Goal: Transaction & Acquisition: Purchase product/service

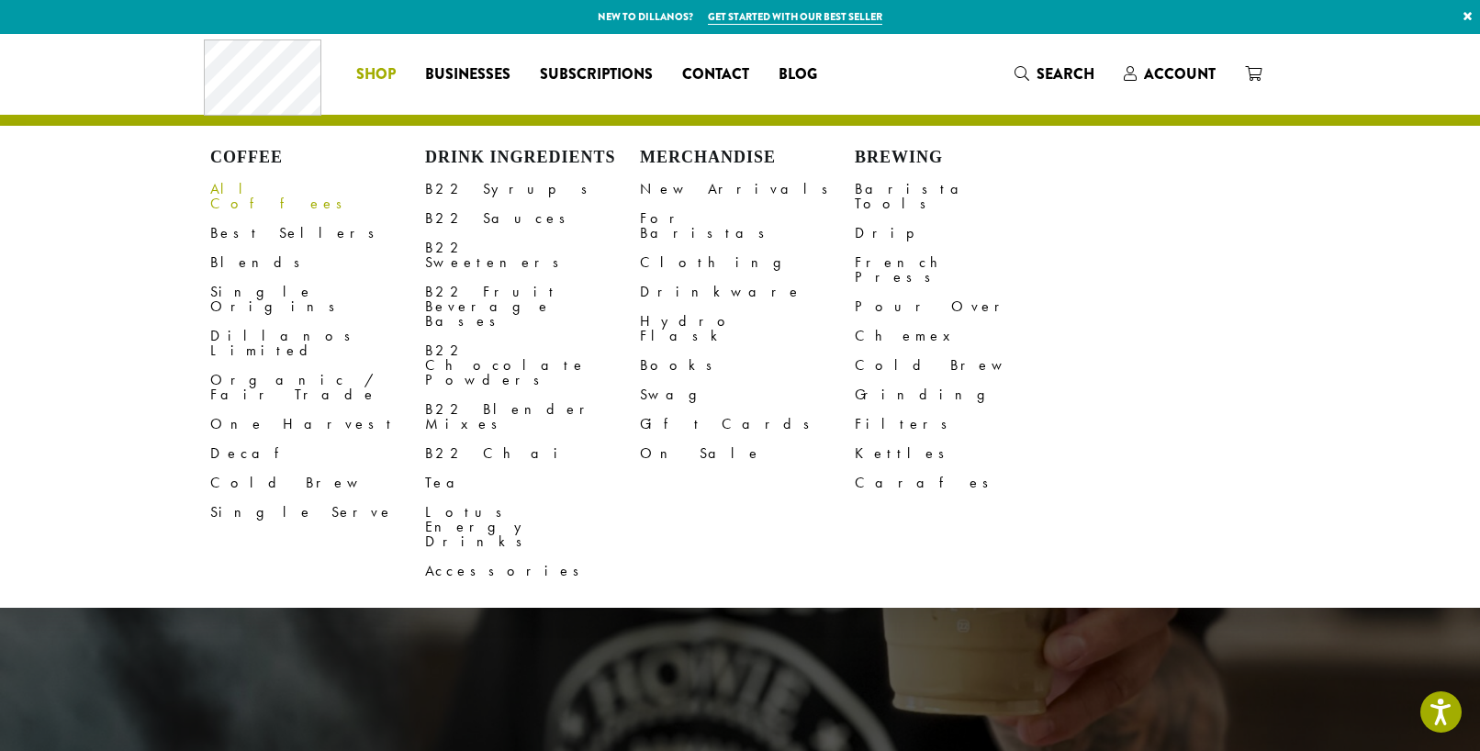
click at [255, 190] on link "All Coffees" at bounding box center [317, 196] width 215 height 44
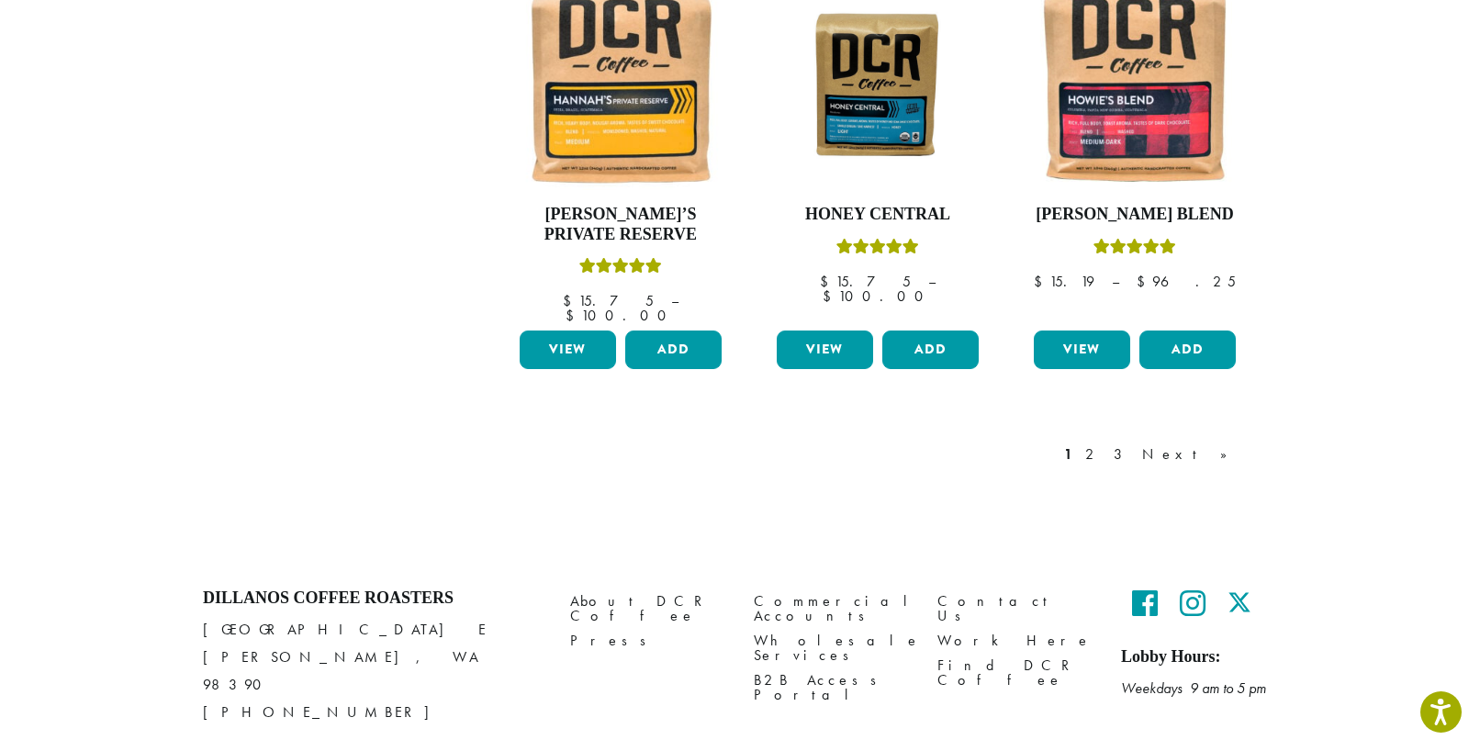
scroll to position [1605, 0]
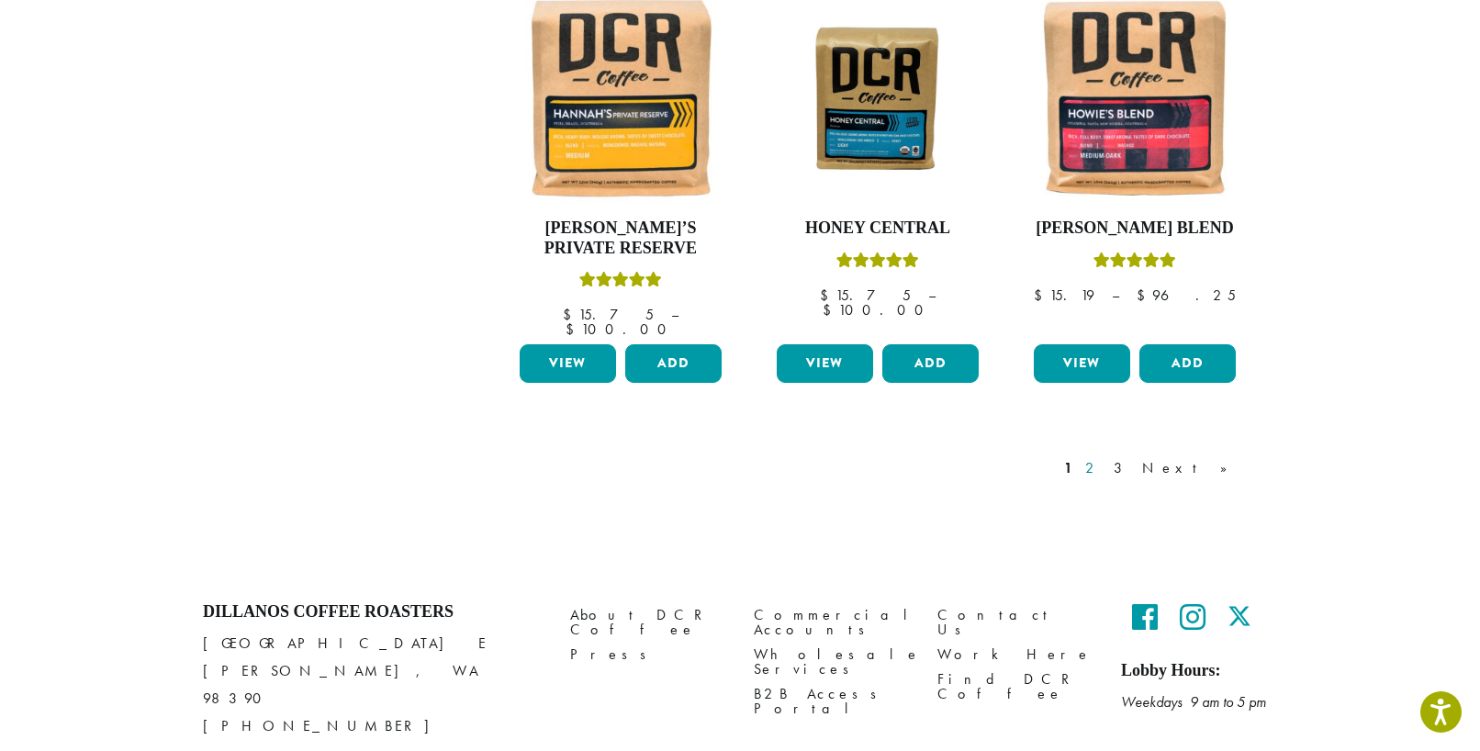
click at [1104, 457] on link "2" at bounding box center [1092, 468] width 23 height 22
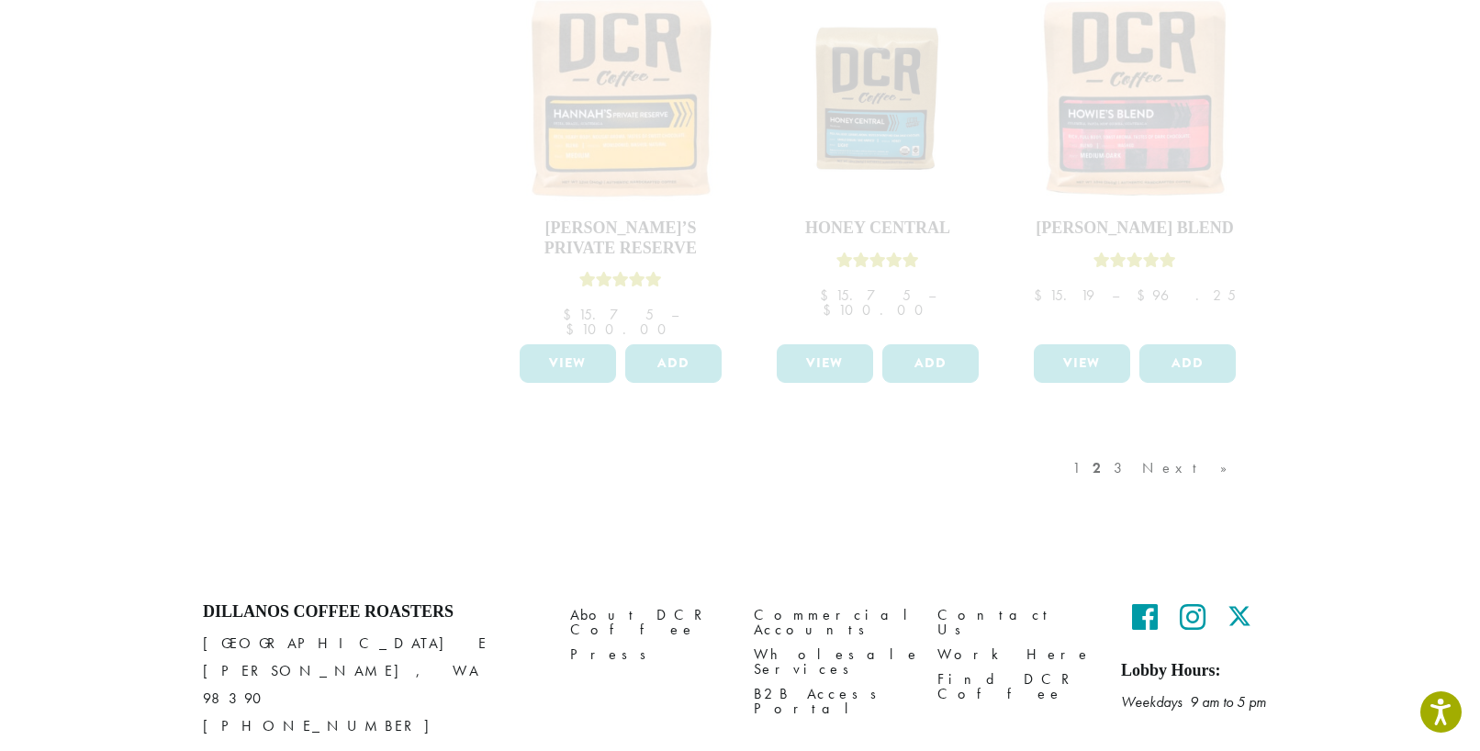
click at [1162, 443] on div "1 2 3 Next »" at bounding box center [1158, 486] width 181 height 86
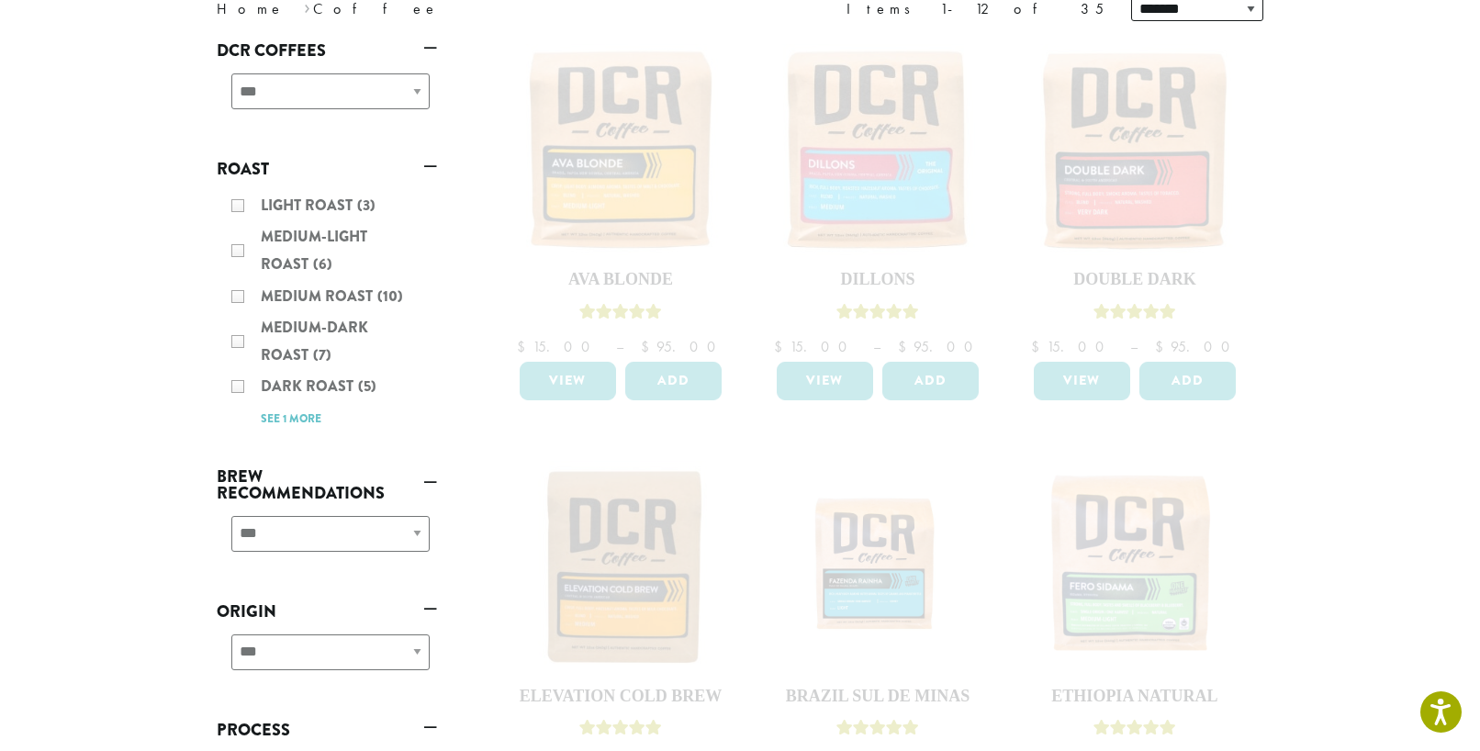
scroll to position [215, 0]
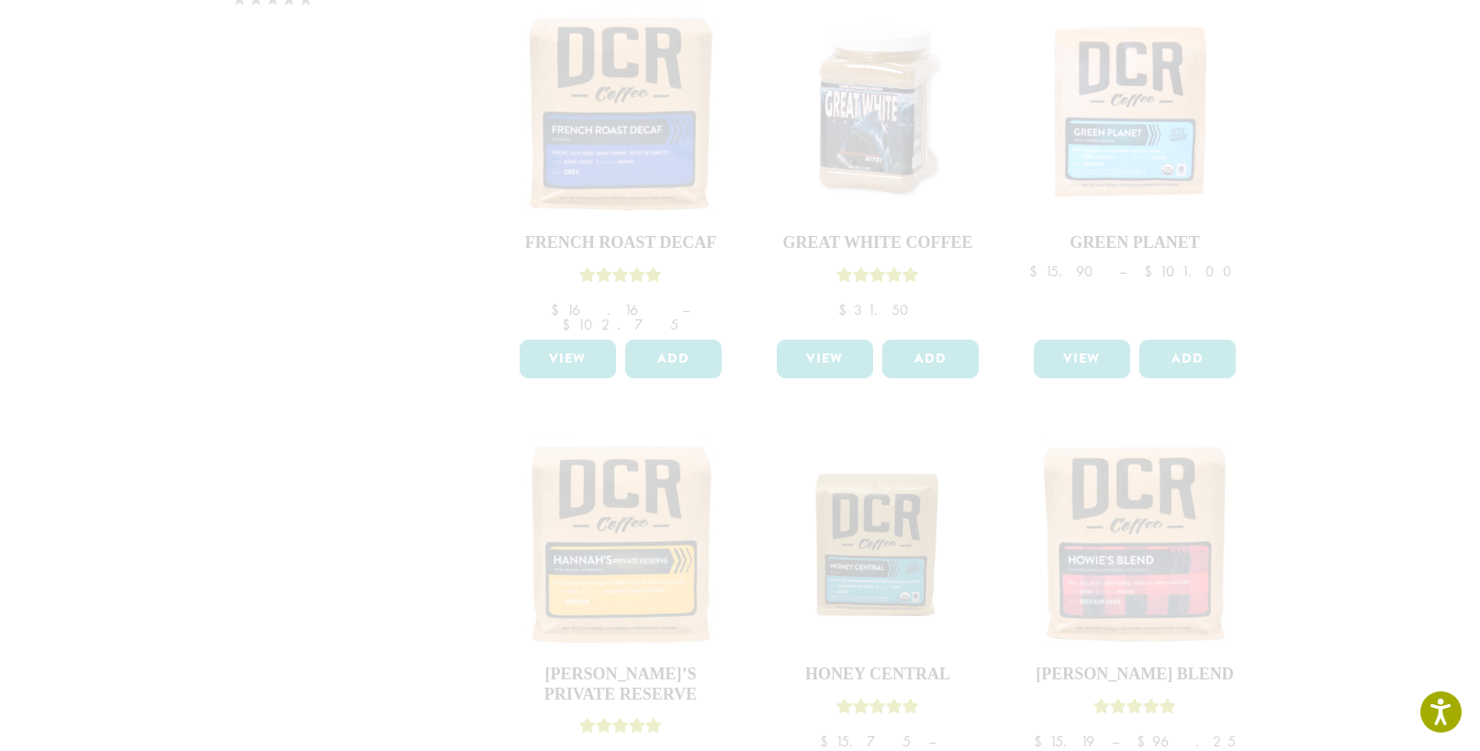
scroll to position [1619, 0]
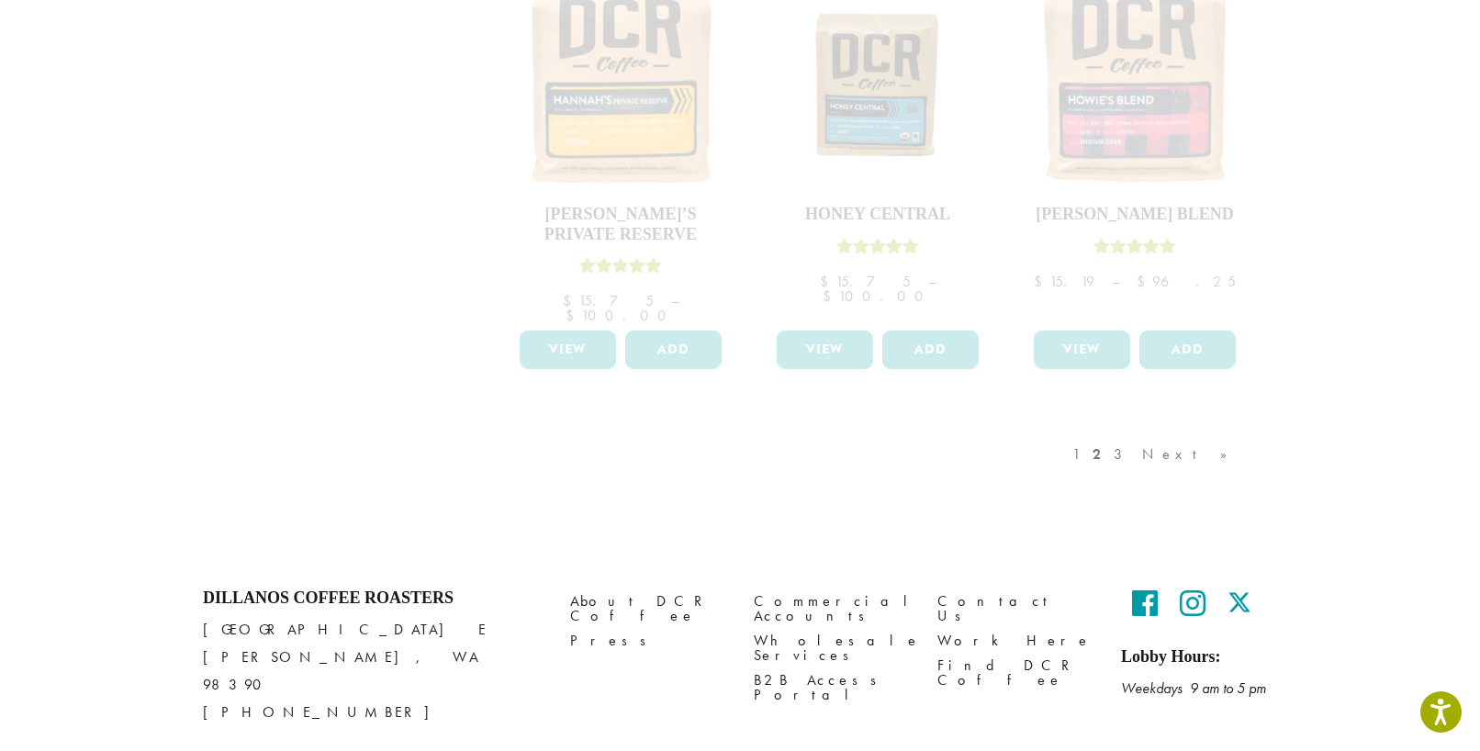
click at [1180, 430] on div "1 2 3 Next »" at bounding box center [1158, 473] width 181 height 86
click at [1191, 430] on div "1 2 3 Next »" at bounding box center [1158, 473] width 181 height 86
click at [1180, 430] on div "1 2 3 Next »" at bounding box center [1158, 473] width 181 height 86
click at [1184, 430] on div "1 2 3 Next »" at bounding box center [1158, 473] width 181 height 86
click at [1209, 430] on div "1 2 3 Next »" at bounding box center [1158, 473] width 181 height 86
